Goal: Book appointment/travel/reservation

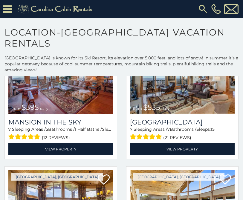
scroll to position [72, 0]
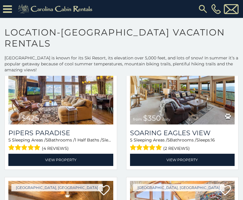
click at [218, 72] on p "[GEOGRAPHIC_DATA] is known for its Ski Resort, its elevation over 5,000 feet, a…" at bounding box center [121, 64] width 243 height 18
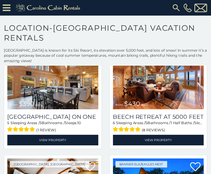
scroll to position [812, 0]
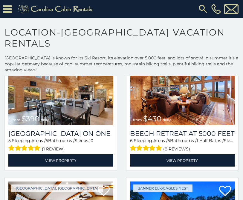
click at [201, 94] on img at bounding box center [182, 90] width 105 height 70
click at [202, 93] on img at bounding box center [182, 90] width 105 height 70
click at [188, 157] on link "View Property" at bounding box center [182, 161] width 105 height 12
click at [192, 157] on link "View Property" at bounding box center [182, 161] width 105 height 12
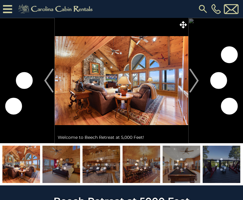
click at [167, 86] on img at bounding box center [122, 81] width 134 height 126
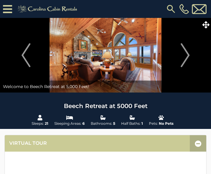
click at [196, 86] on button "Next" at bounding box center [186, 55] width 46 height 75
